Goal: Task Accomplishment & Management: Manage account settings

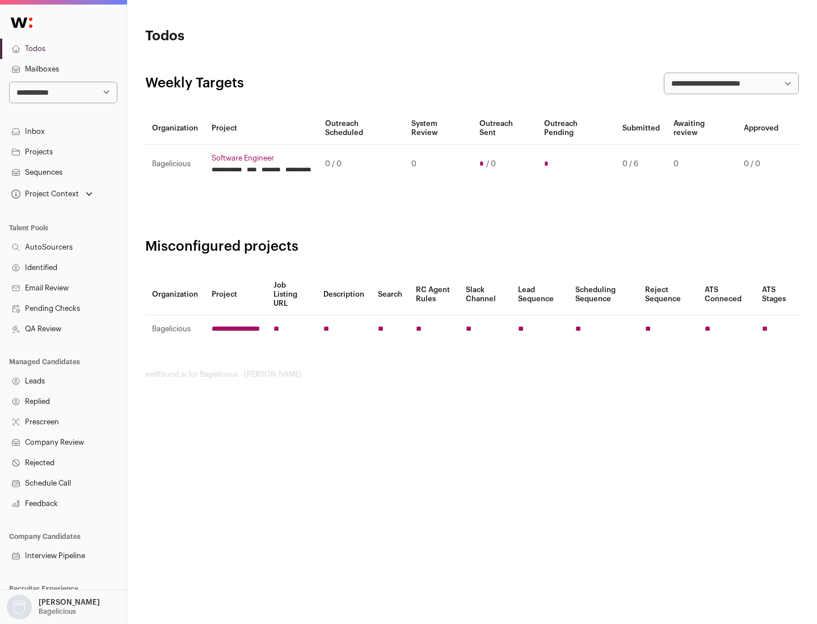
click at [63, 151] on link "Projects" at bounding box center [63, 152] width 126 height 20
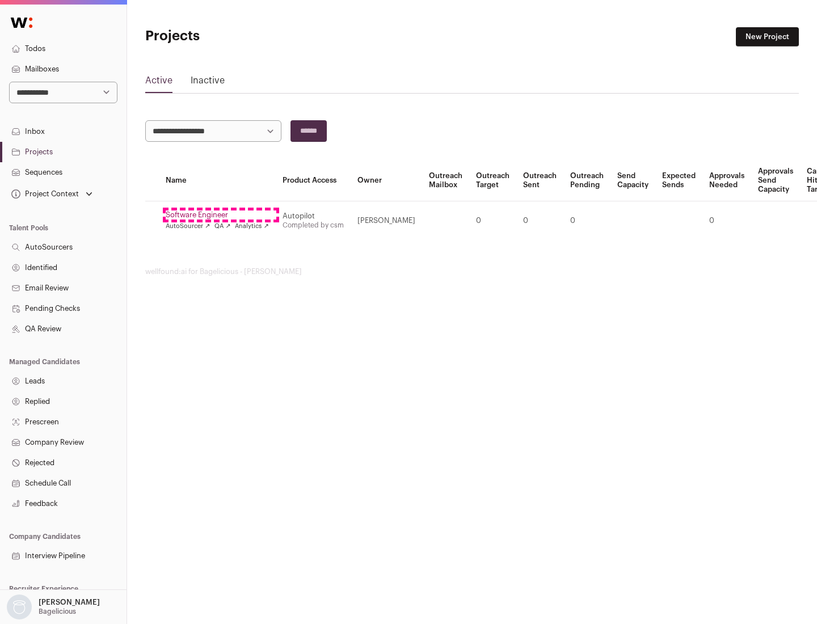
click at [221, 215] on link "Software Engineer" at bounding box center [217, 214] width 103 height 9
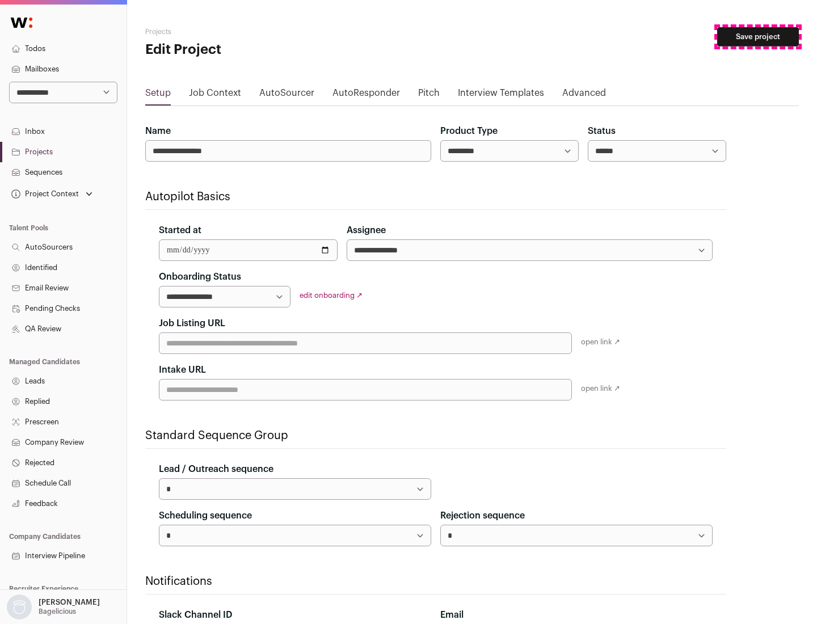
click at [758, 37] on button "Save project" at bounding box center [758, 36] width 82 height 19
